Goal: Find specific page/section: Find specific page/section

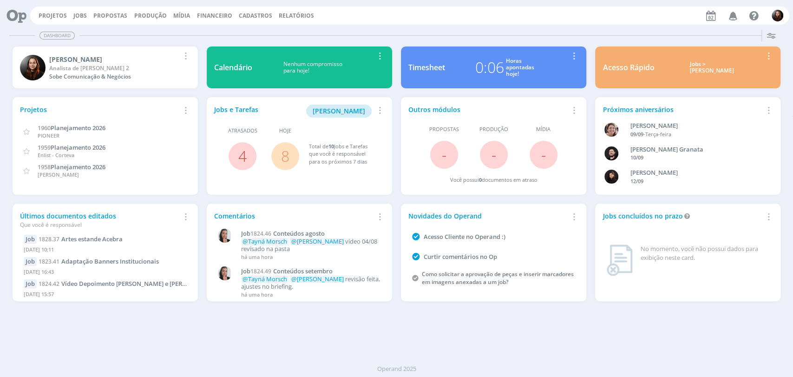
click at [561, 31] on div "Dashboard" at bounding box center [396, 35] width 774 height 13
click at [55, 14] on link "Projetos" at bounding box center [53, 16] width 28 height 8
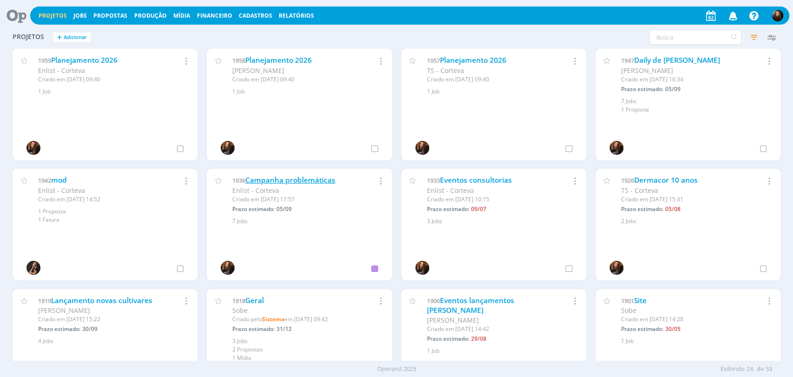
click at [283, 179] on link "Campanha problemáticas" at bounding box center [290, 180] width 90 height 10
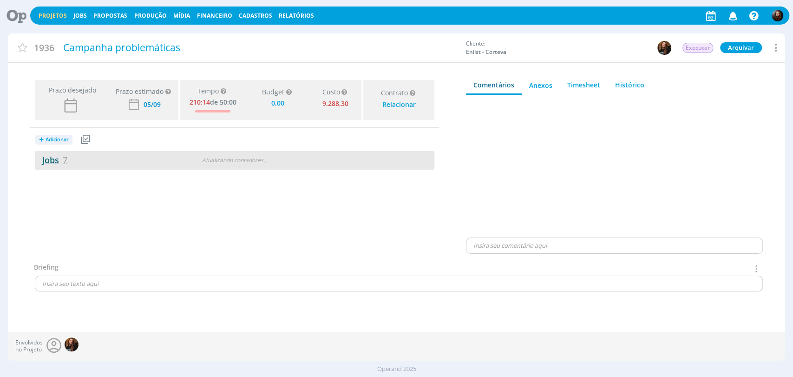
type input "0,00"
click at [52, 163] on link "Jobs 7" at bounding box center [51, 159] width 33 height 11
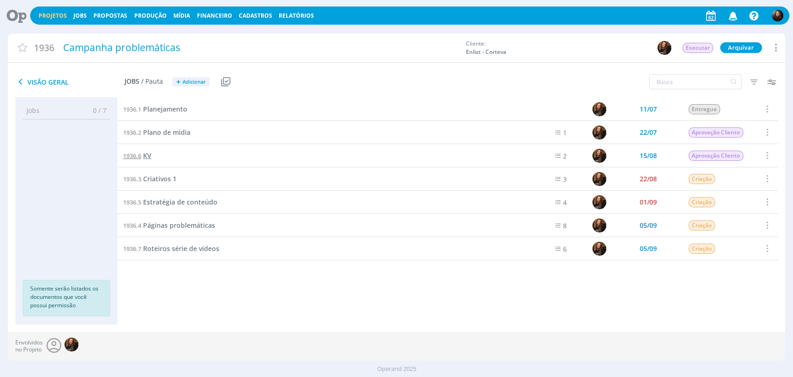
click at [145, 155] on span "KV" at bounding box center [147, 155] width 8 height 9
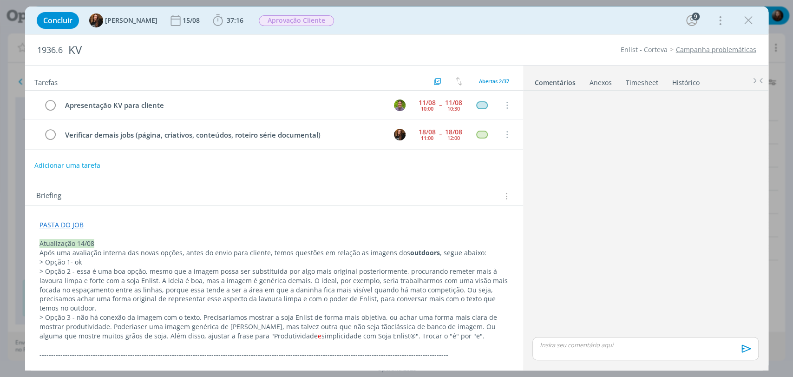
scroll to position [928, 0]
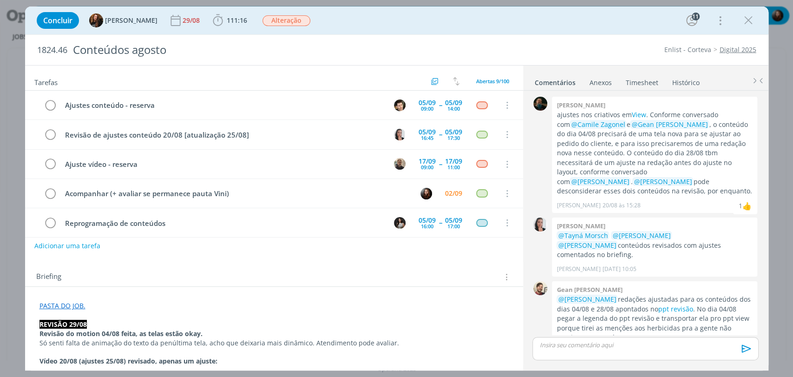
scroll to position [1004, 0]
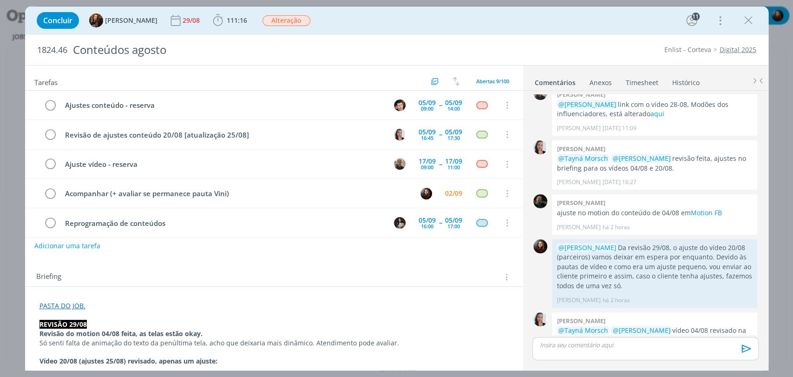
click at [567, 39] on div "1824.46 Conteúdos agosto Enlist - Corteva Digital 2025" at bounding box center [396, 50] width 743 height 30
click at [569, 38] on div "1824.46 Conteúdos agosto Enlist - Corteva Digital 2025" at bounding box center [396, 50] width 743 height 30
click at [522, 24] on div "Concluir Tayná Morsch 29/08 111:16 Iniciar Apontar Data * [DATE] Horas * 00:00 …" at bounding box center [396, 20] width 729 height 22
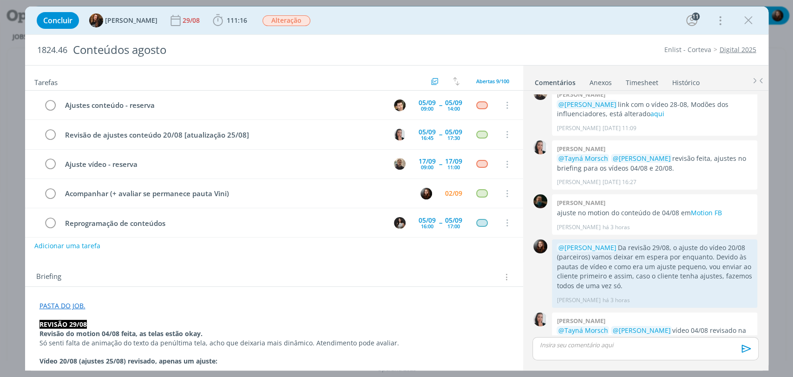
click at [533, 23] on div "Concluir Tayná Morsch 29/08 111:16 Iniciar Apontar Data * [DATE] Horas * 00:00 …" at bounding box center [396, 20] width 729 height 22
click at [507, 29] on div "Concluir Tayná Morsch 29/08 111:16 Iniciar Apontar Data * [DATE] Horas * 00:00 …" at bounding box center [396, 20] width 729 height 22
click at [579, 36] on div "1824.46 Conteúdos agosto Enlist - Corteva Digital 2025" at bounding box center [396, 50] width 743 height 30
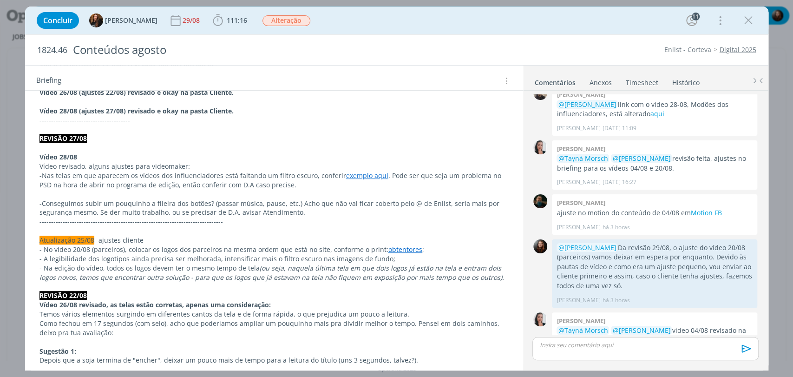
scroll to position [309, 0]
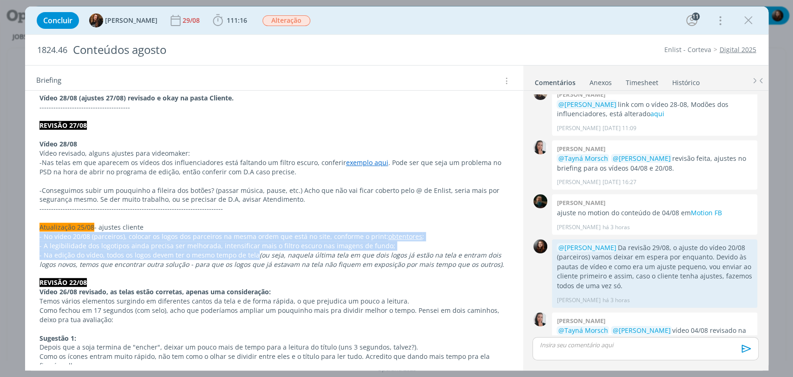
drag, startPoint x: 39, startPoint y: 236, endPoint x: 253, endPoint y: 254, distance: 213.9
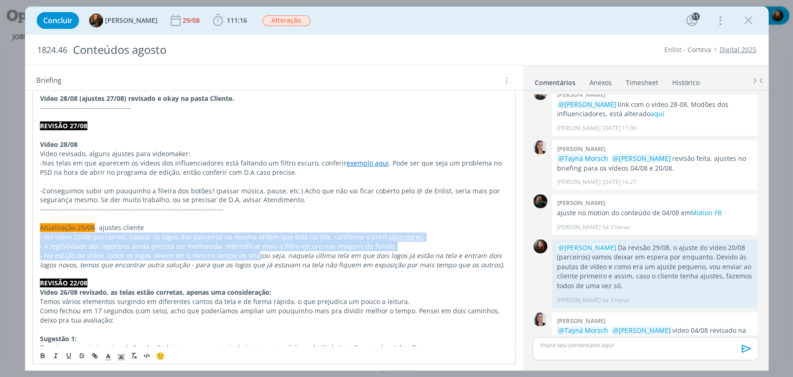
copy div "- No vídeo 20/08 (parceiros), colocar os logos dos parceiros na mesma ordem que…"
click at [102, 241] on p "- A legibilidade dos logotipos ainda precisa ser melhorada, intensificar mais o…" at bounding box center [273, 245] width 469 height 9
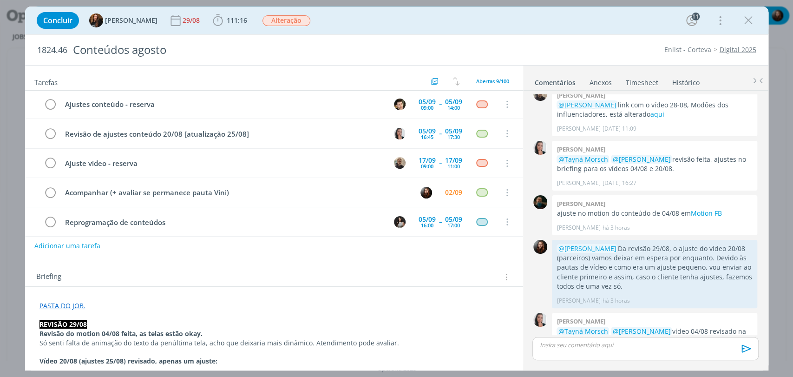
scroll to position [0, 0]
click at [565, 36] on div "1824.46 Conteúdos agosto Enlist - Corteva Digital 2025" at bounding box center [396, 50] width 743 height 30
click at [591, 336] on link "4. Cliente" at bounding box center [588, 340] width 29 height 9
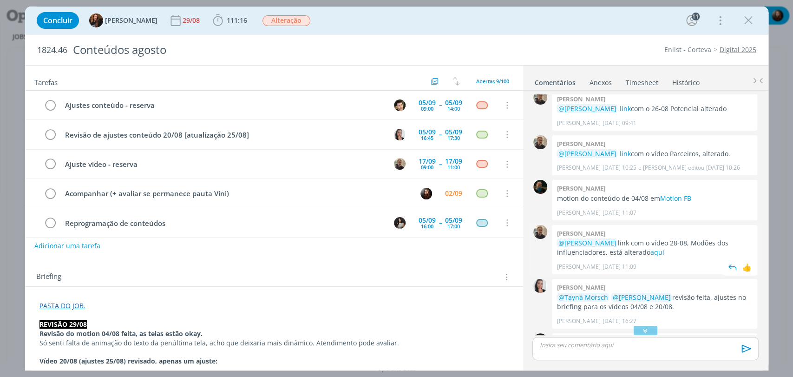
scroll to position [1805, 0]
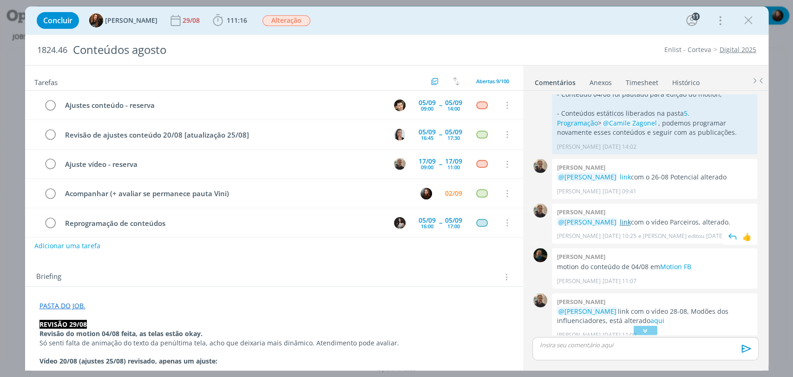
click at [619, 217] on link "link" at bounding box center [624, 221] width 11 height 9
